Goal: Task Accomplishment & Management: Use online tool/utility

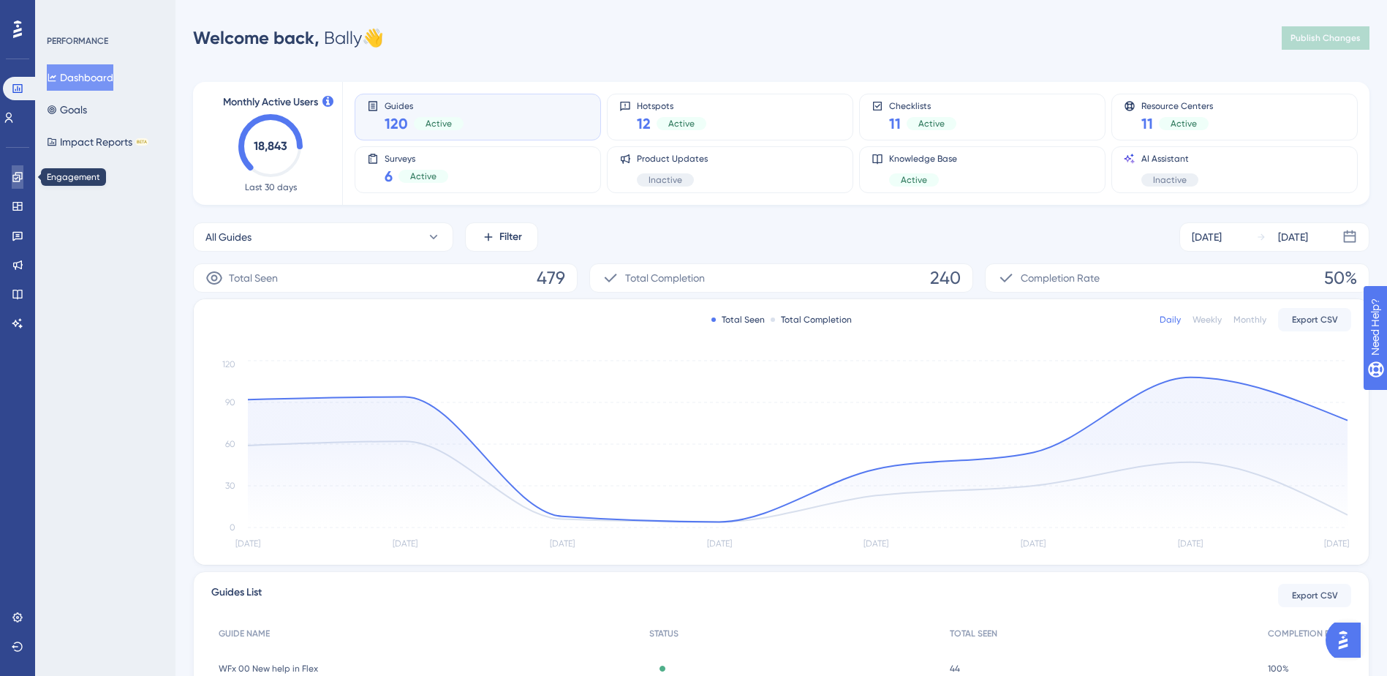
click at [18, 176] on icon at bounding box center [17, 177] width 10 height 10
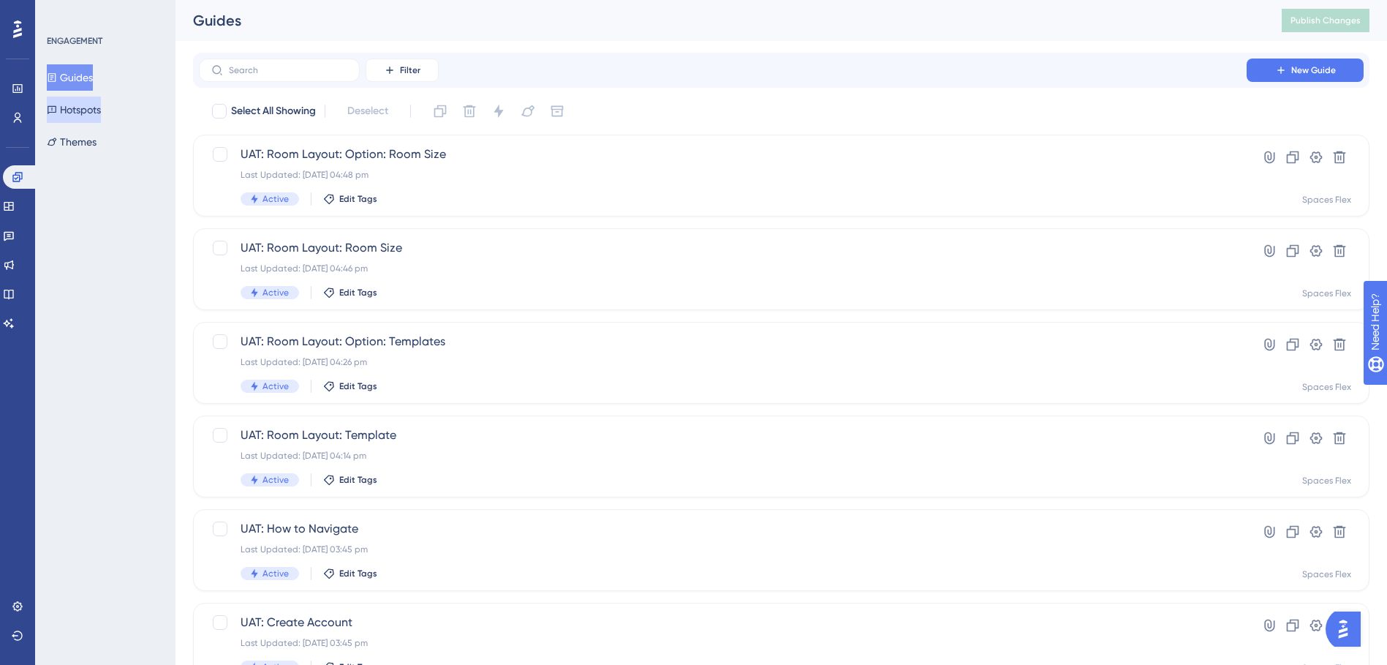
click at [101, 110] on button "Hotspots" at bounding box center [74, 110] width 54 height 26
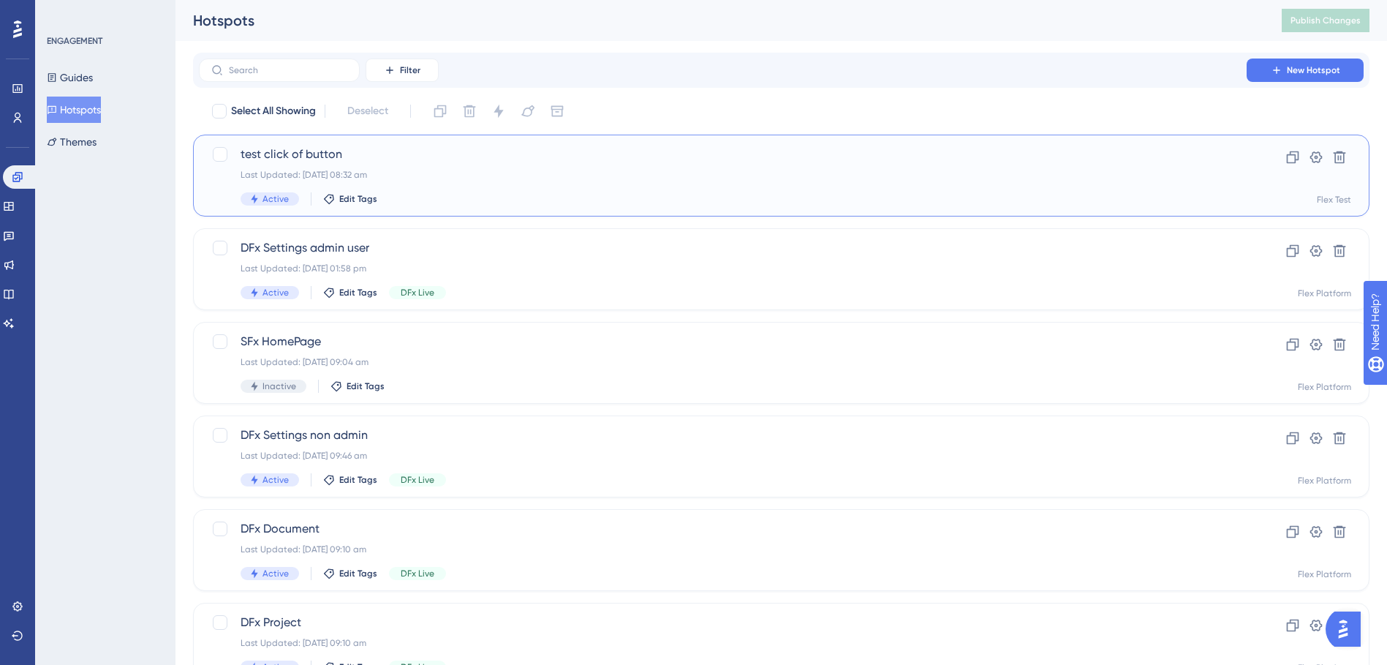
click at [424, 153] on span "test click of button" at bounding box center [723, 155] width 965 height 18
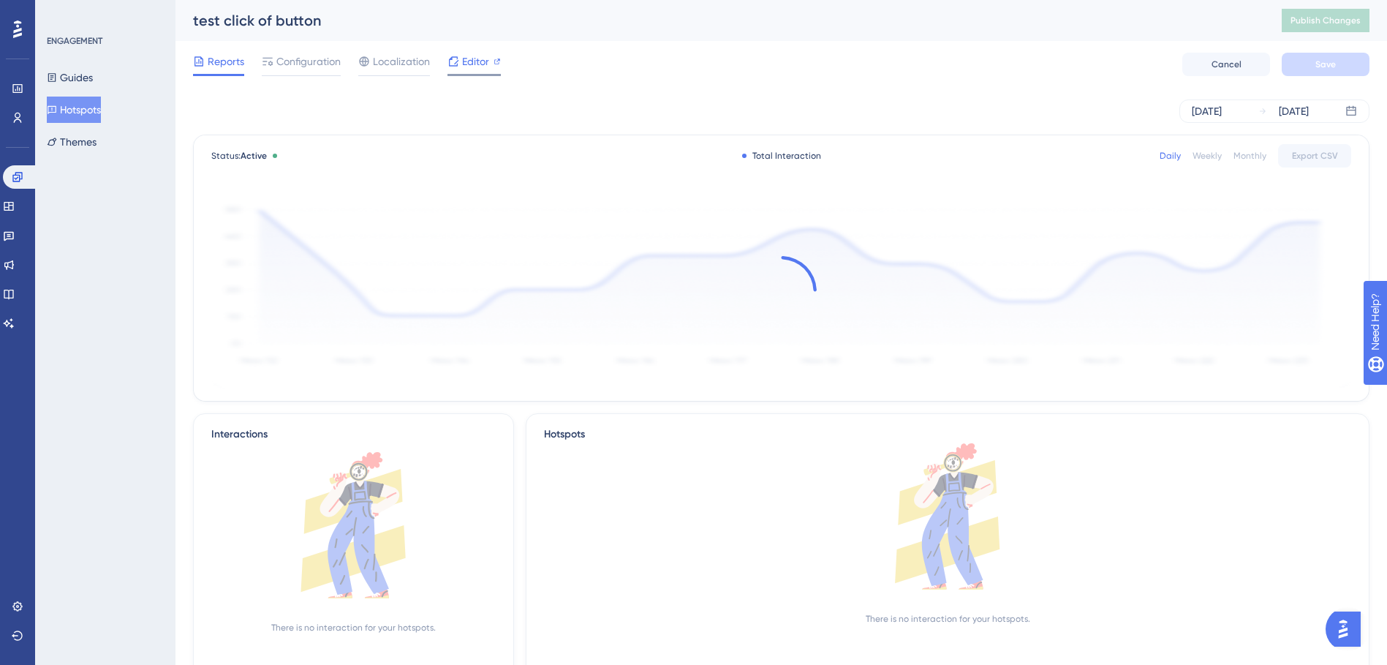
click at [485, 62] on span "Editor" at bounding box center [475, 62] width 27 height 18
click at [1352, 22] on span "Publish Changes" at bounding box center [1326, 21] width 70 height 12
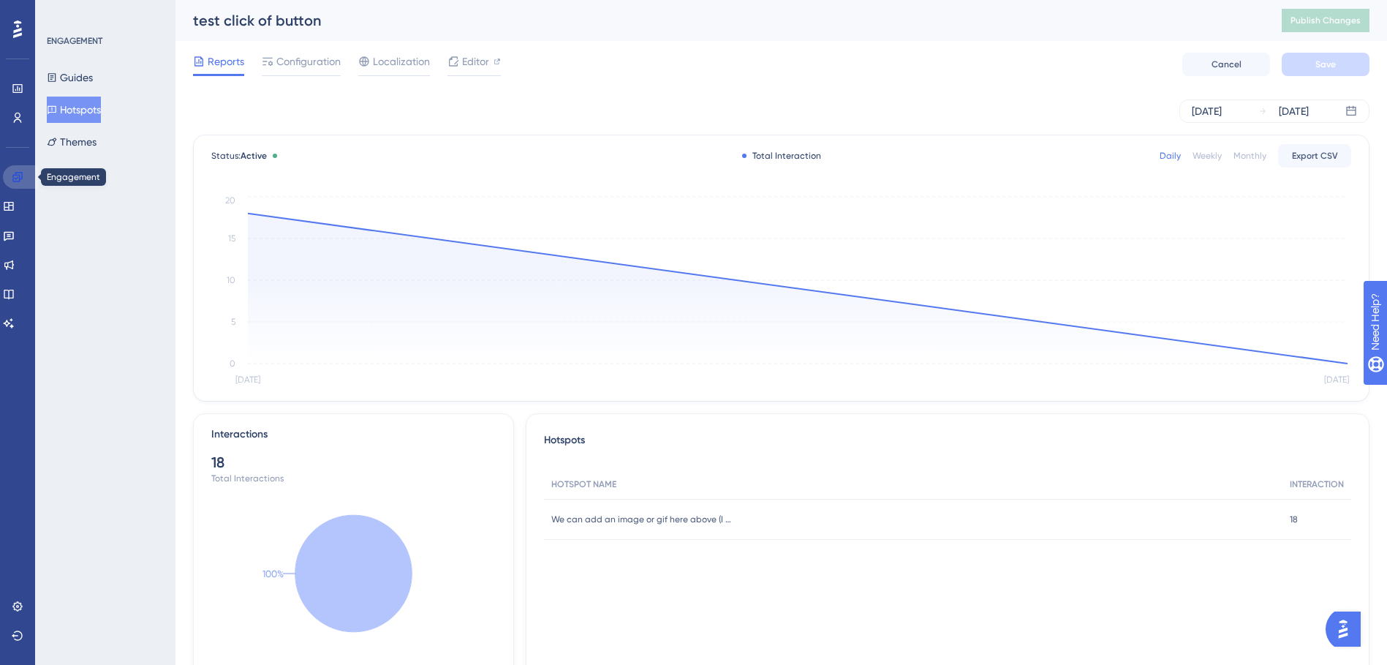
click at [22, 174] on icon at bounding box center [17, 177] width 10 height 10
